Goal: Navigation & Orientation: Understand site structure

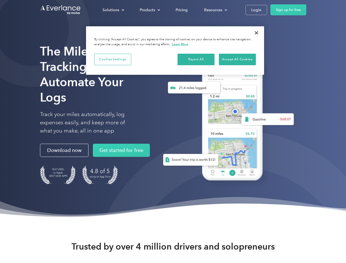
click at [113, 10] on div "Solutions" at bounding box center [110, 10] width 17 height 7
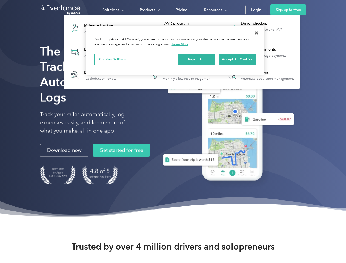
click at [149, 10] on div "Products" at bounding box center [147, 10] width 15 height 7
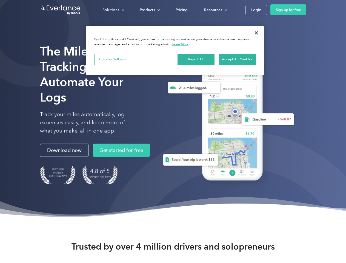
click at [215, 10] on div "Resources" at bounding box center [213, 10] width 18 height 7
click at [113, 59] on button "Cookies Settings" at bounding box center [112, 60] width 37 height 12
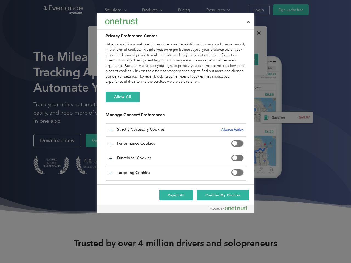
click at [196, 59] on div "When you visit any website, it may store or retrieve information on your browse…" at bounding box center [175, 63] width 140 height 43
click at [237, 59] on div "When you visit any website, it may store or retrieve information on your browse…" at bounding box center [175, 63] width 140 height 43
click at [256, 33] on div at bounding box center [175, 131] width 351 height 263
